Goal: Task Accomplishment & Management: Use online tool/utility

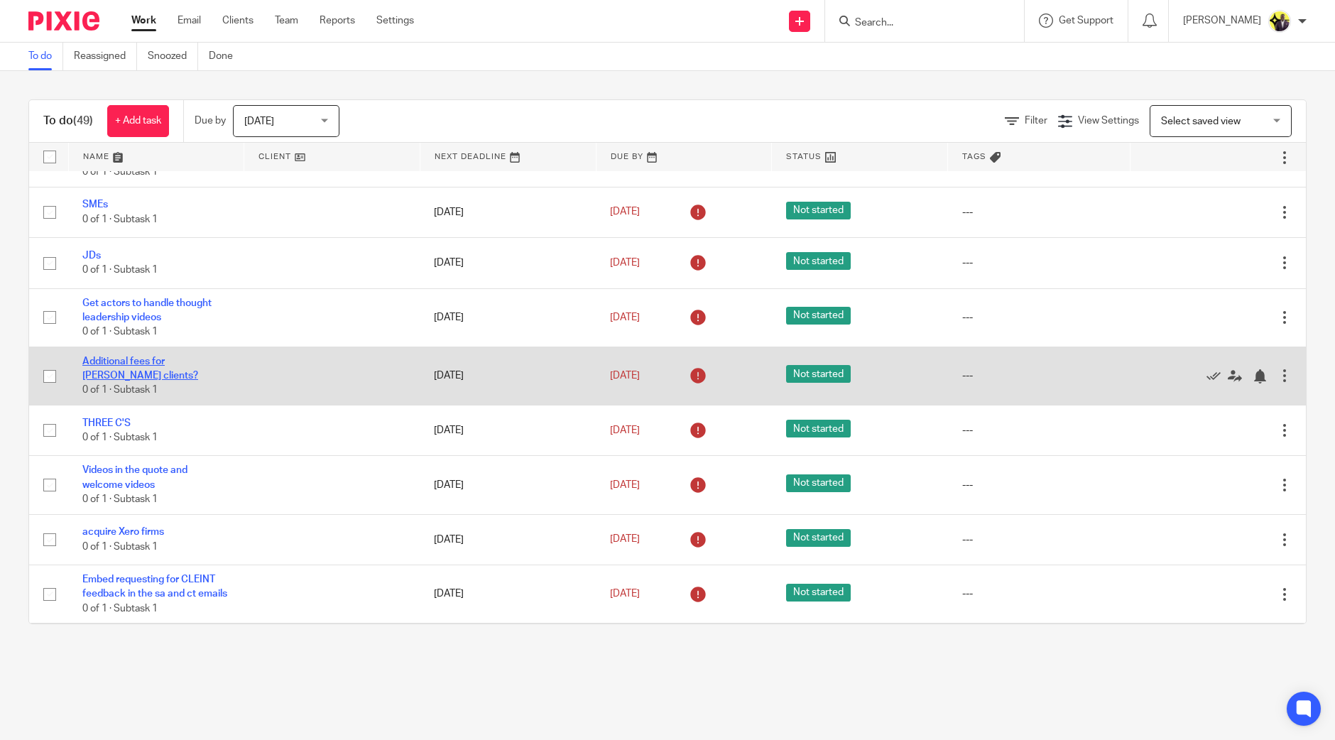
scroll to position [1647, 0]
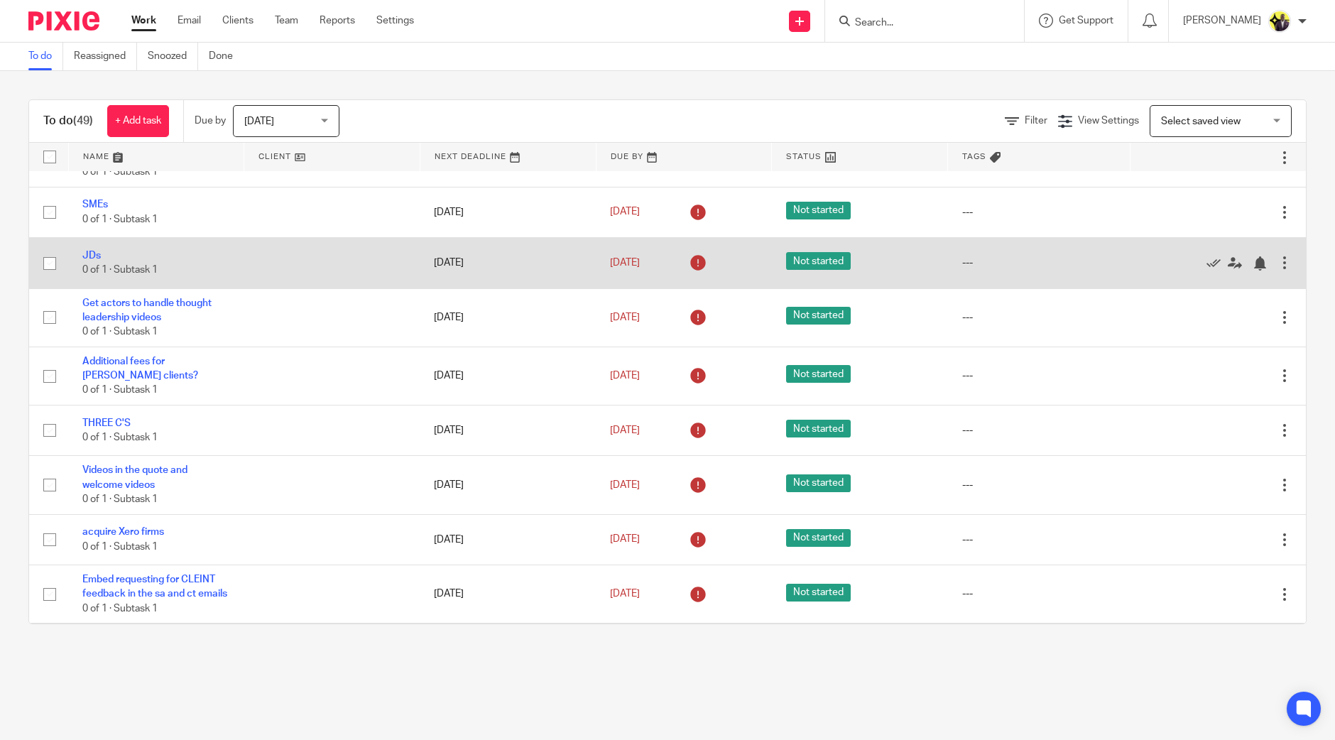
click at [89, 278] on td "JDs 0 of 1 · Subtask 1" at bounding box center [156, 263] width 176 height 50
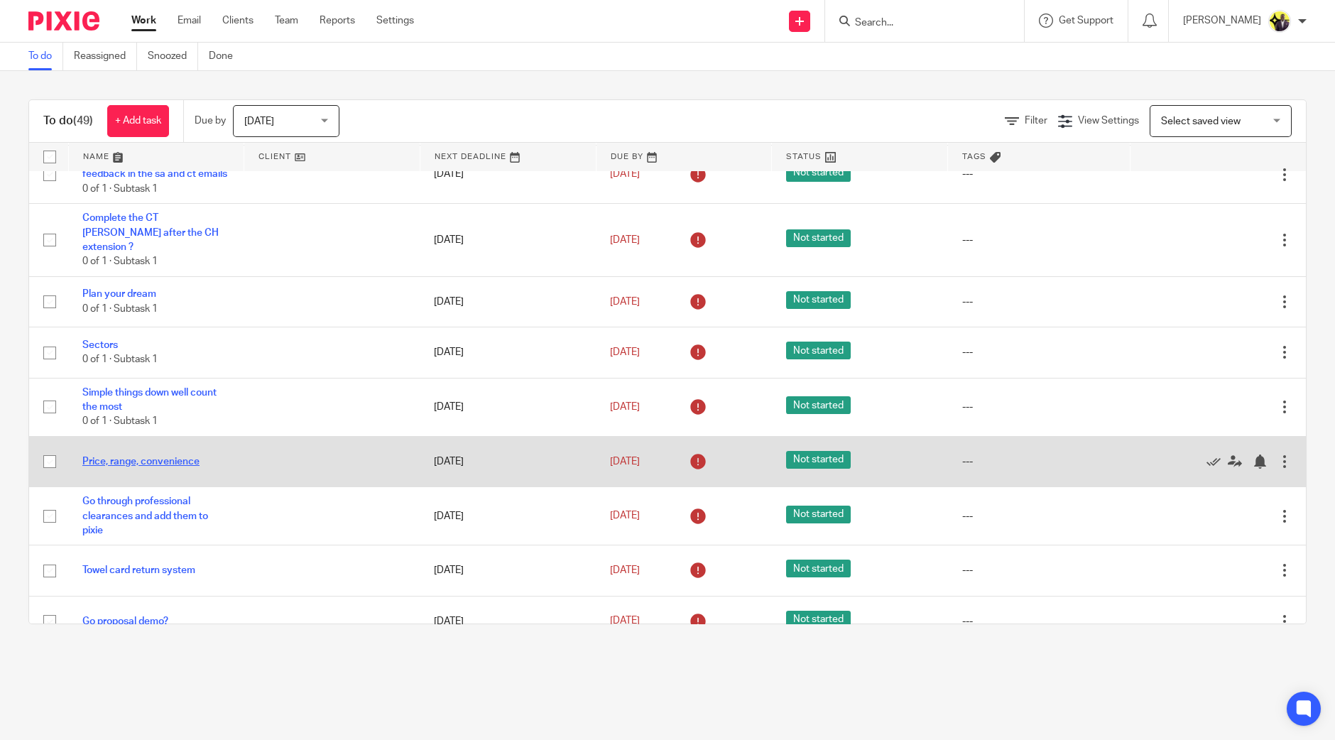
scroll to position [2235, 0]
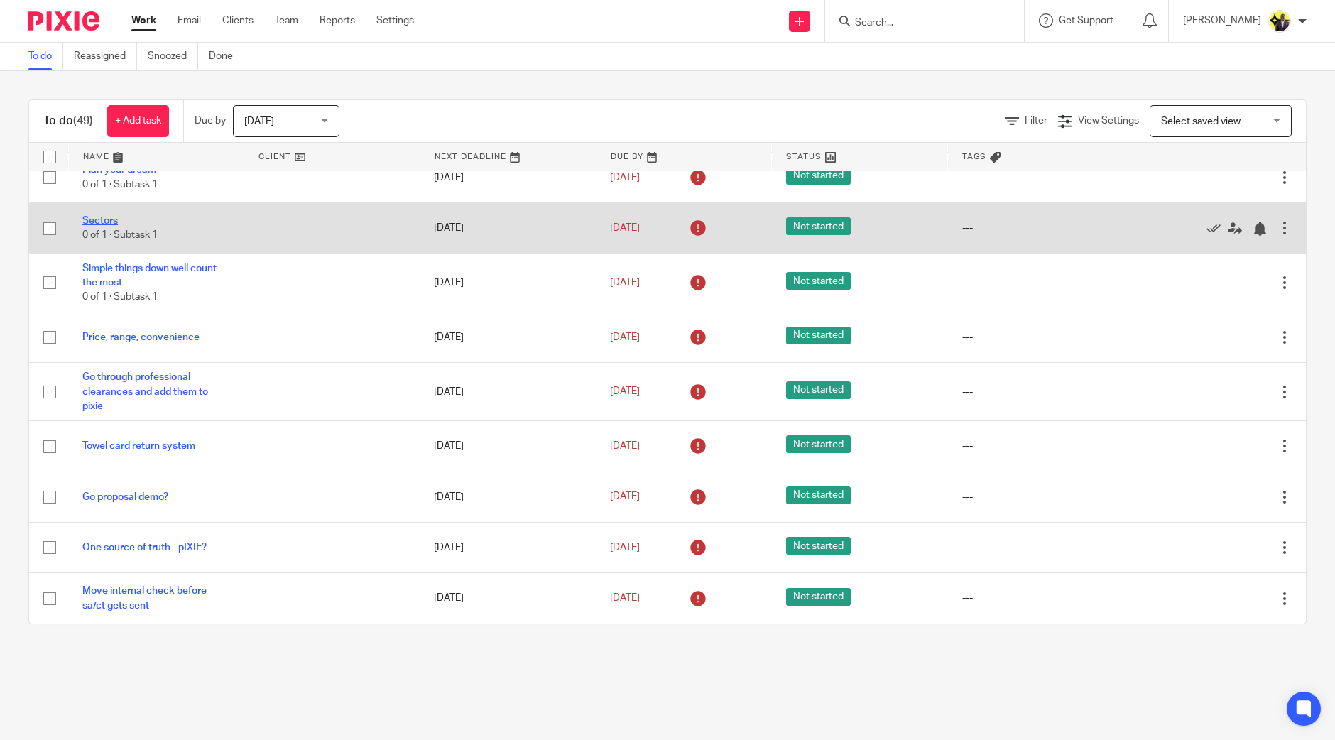
click at [111, 219] on link "Sectors" at bounding box center [100, 221] width 36 height 10
